Goal: Navigation & Orientation: Find specific page/section

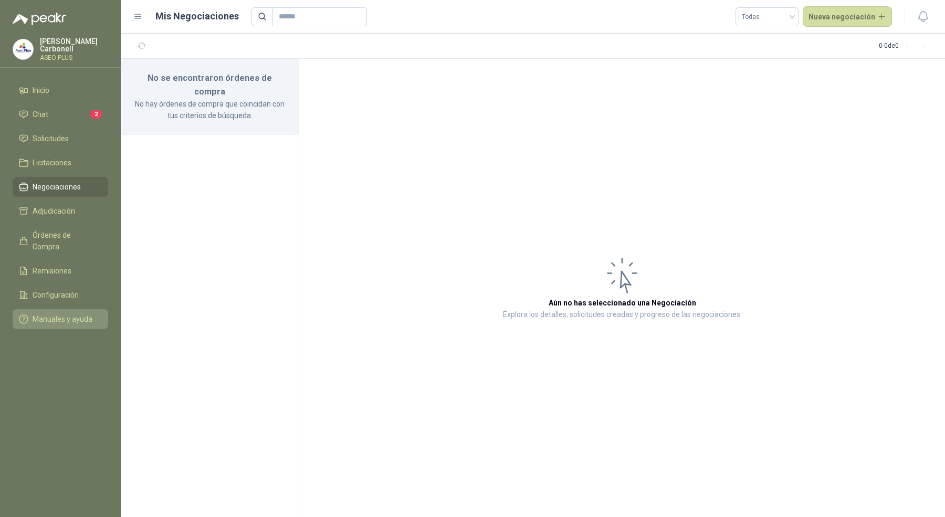
click at [80, 311] on link "Manuales y ayuda" at bounding box center [61, 319] width 96 height 20
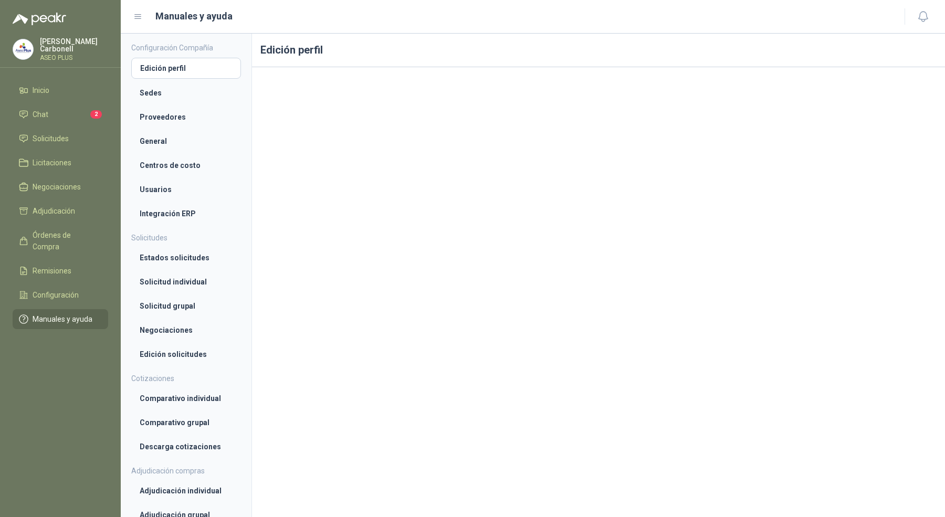
click at [64, 55] on p "ASEO PLUS" at bounding box center [74, 58] width 68 height 6
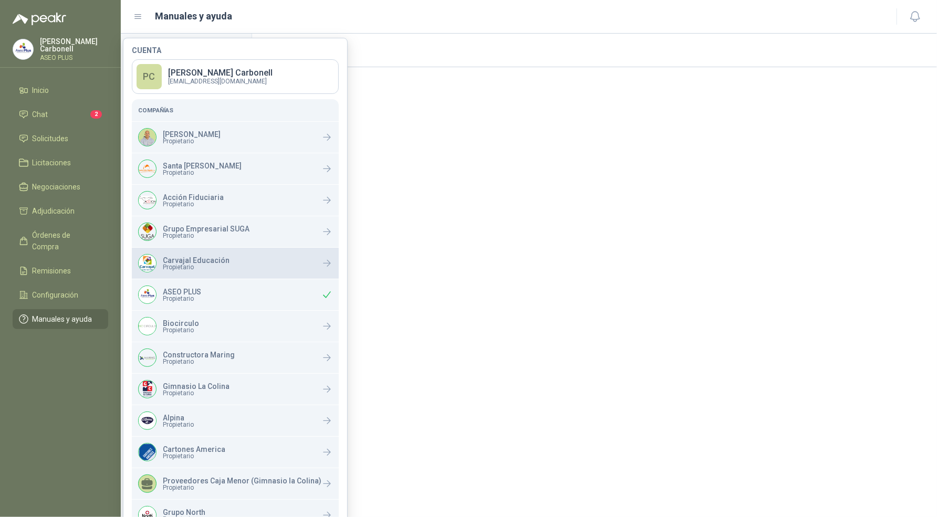
scroll to position [86, 0]
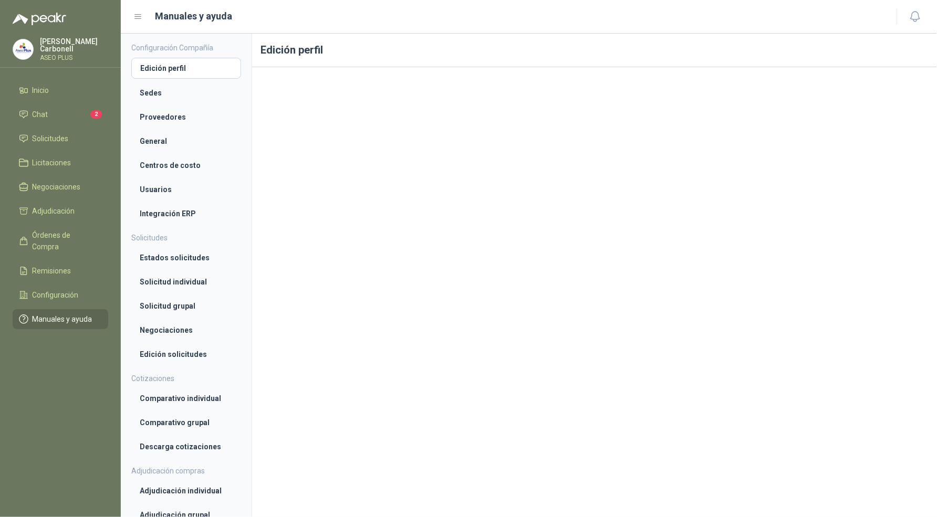
click at [93, 316] on menu "Pablo Carbonell ASEO PLUS Inicio Chat 2 Solicitudes Licitaciones Negociaciones …" at bounding box center [60, 258] width 121 height 517
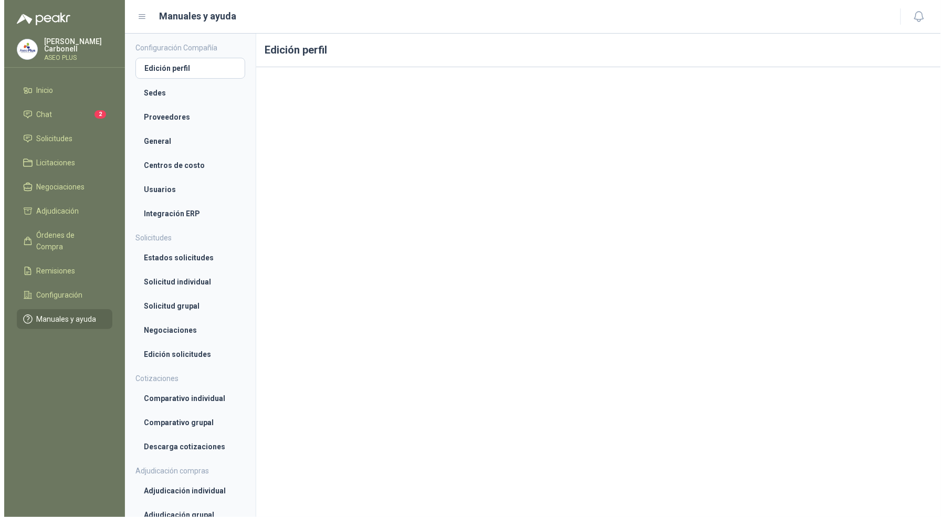
scroll to position [0, 0]
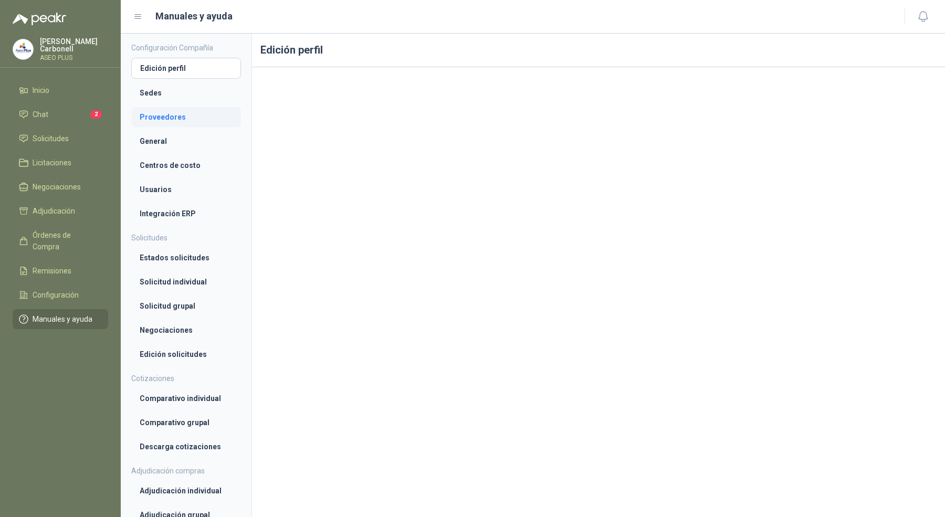
drag, startPoint x: 172, startPoint y: 117, endPoint x: 172, endPoint y: 103, distance: 13.7
click at [172, 117] on li "Proveedores" at bounding box center [186, 117] width 93 height 12
click at [165, 187] on li "Usuarios" at bounding box center [186, 190] width 93 height 12
click at [92, 40] on p "Pablo Carbonell" at bounding box center [74, 45] width 68 height 15
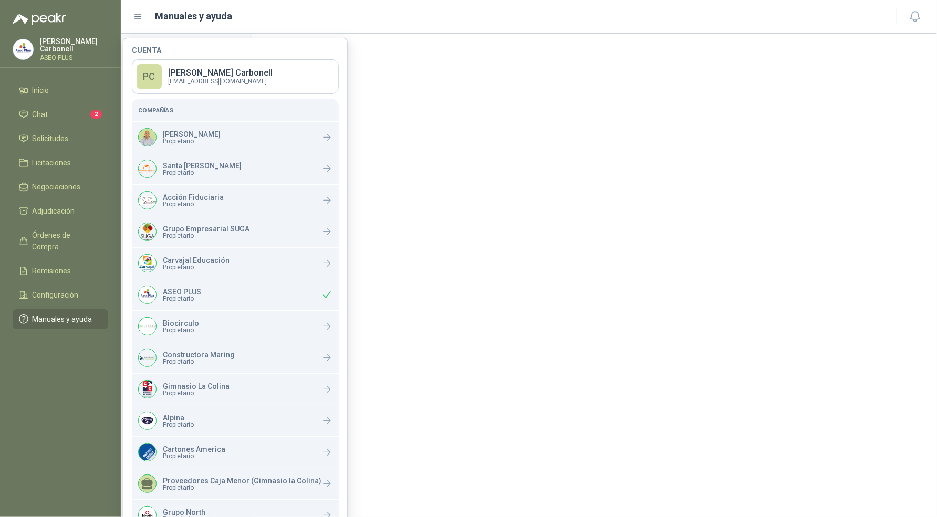
click at [74, 45] on p "Pablo Carbonell" at bounding box center [74, 45] width 68 height 15
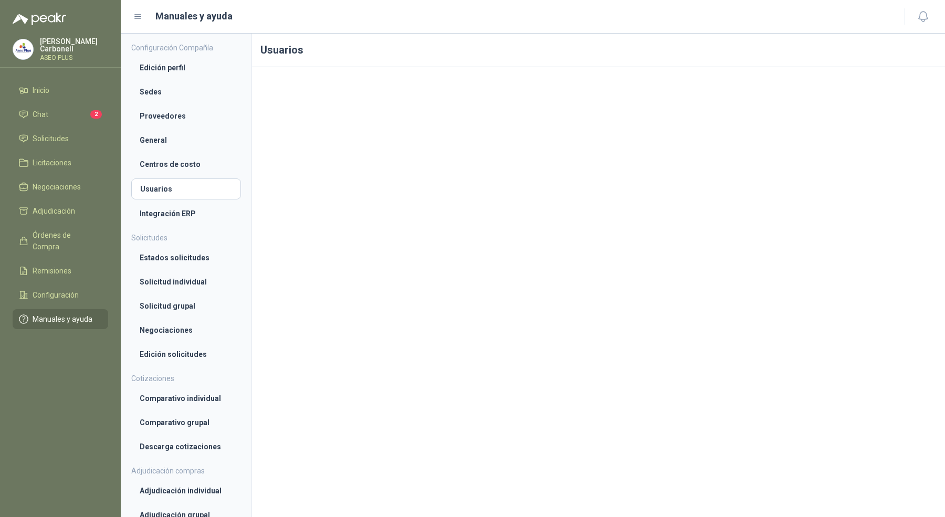
click at [72, 46] on p "Pablo Carbonell" at bounding box center [74, 45] width 68 height 15
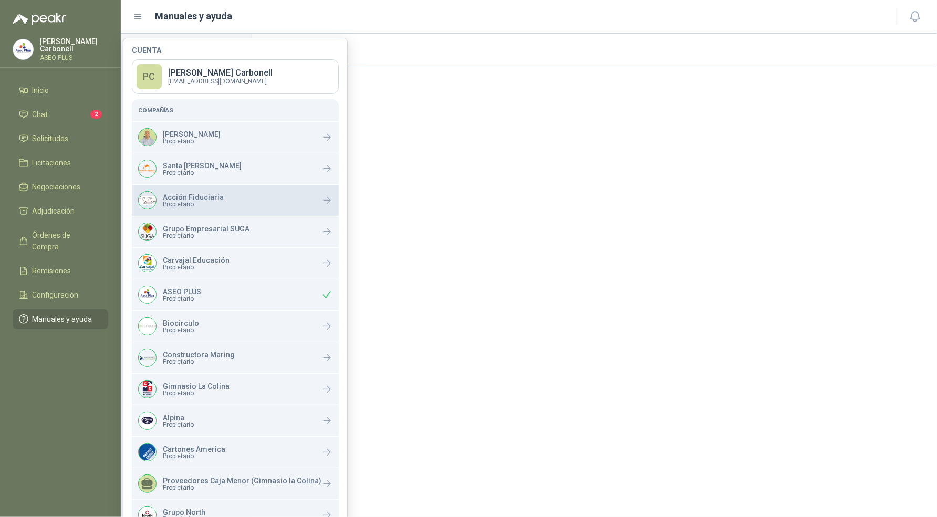
click at [205, 194] on p "Acción Fiduciaria" at bounding box center [193, 197] width 61 height 7
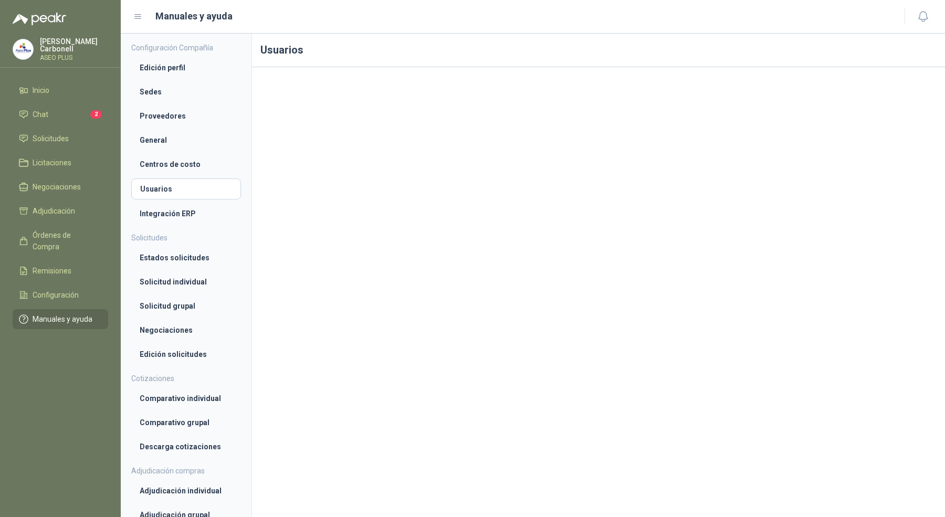
click at [70, 43] on p "Pablo Carbonell" at bounding box center [74, 45] width 68 height 15
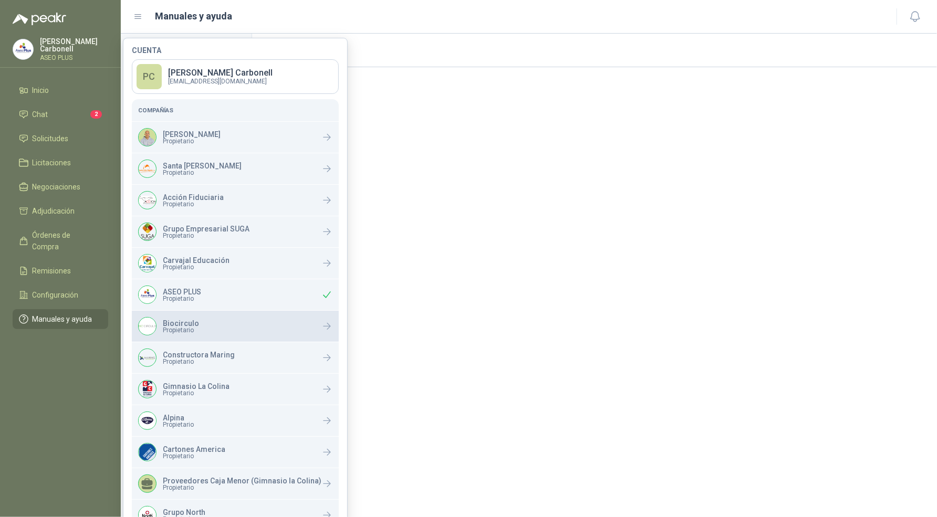
click at [180, 330] on span "Propietario" at bounding box center [181, 330] width 36 height 6
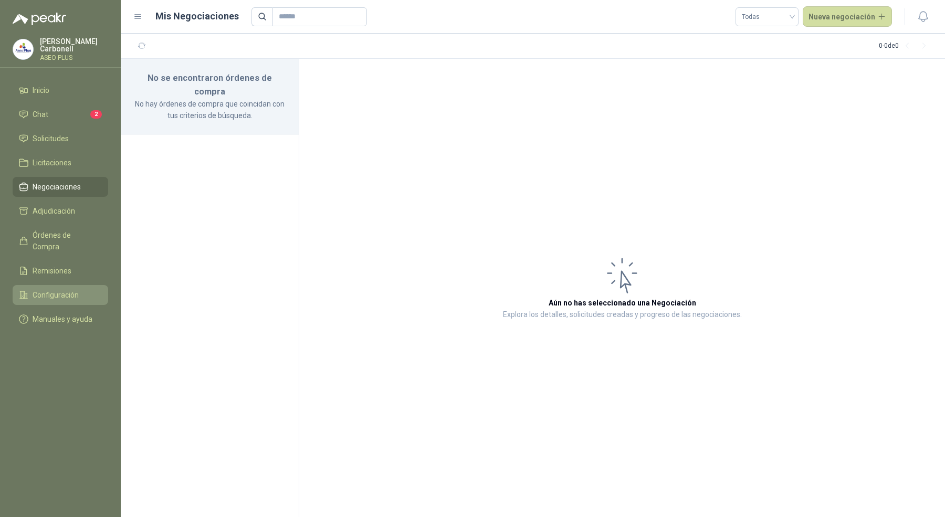
click at [71, 289] on span "Configuración" at bounding box center [56, 295] width 46 height 12
